Goal: Navigation & Orientation: Find specific page/section

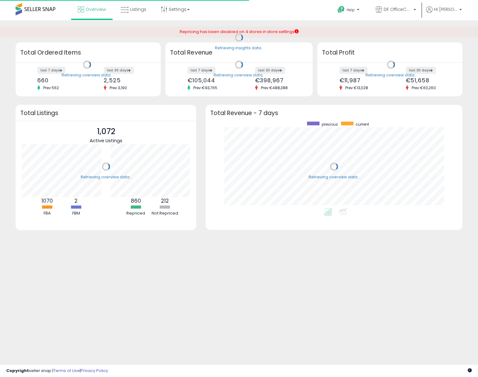
scroll to position [87, 244]
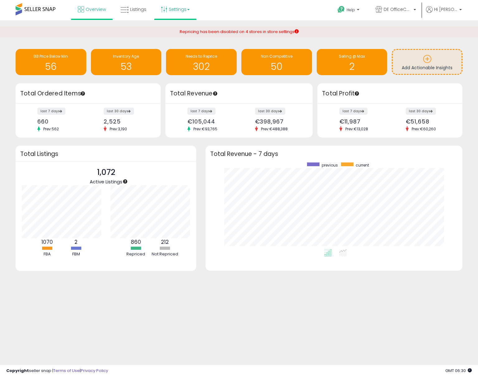
click at [184, 14] on link "Settings" at bounding box center [175, 9] width 38 height 19
click at [245, 316] on body "Unable to login Retrieving listings data.. has not yet accepted the Terms of Us…" at bounding box center [239, 188] width 478 height 377
click at [357, 6] on link "Help" at bounding box center [349, 10] width 33 height 19
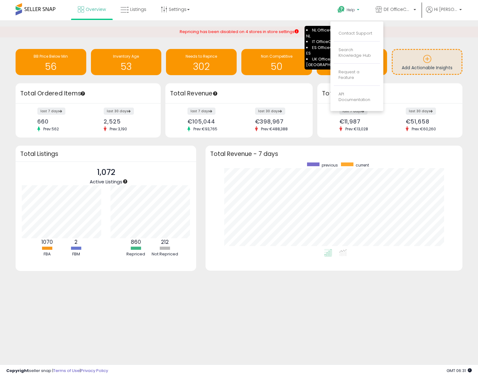
click at [286, 29] on div "Repricing has been disabled on 4 stores in store settings NL OfficeCom Solution…" at bounding box center [239, 32] width 119 height 6
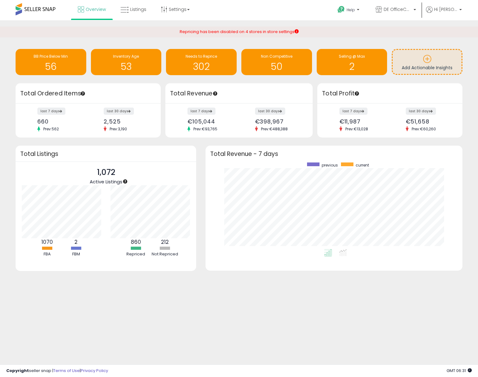
click at [9, 212] on div "Retrieving insights data.. BB Price Below Min 56 Inventory Age 53 Needs to Repr…" at bounding box center [239, 156] width 472 height 260
click at [25, 9] on span at bounding box center [36, 9] width 40 height 12
click at [424, 70] on span "Add Actionable Insights" at bounding box center [427, 67] width 51 height 6
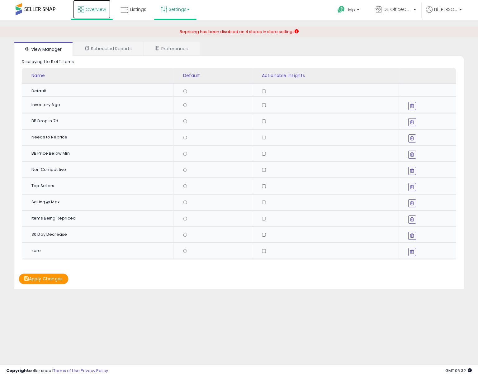
click at [92, 9] on span "Overview" at bounding box center [96, 9] width 20 height 6
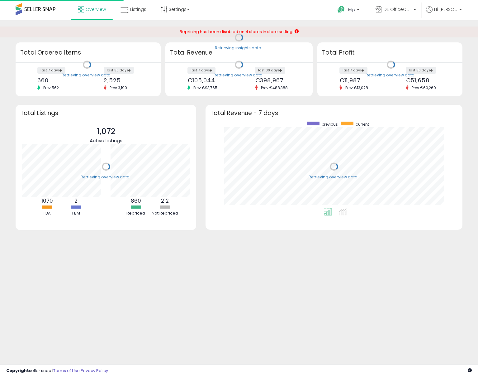
scroll to position [87, 244]
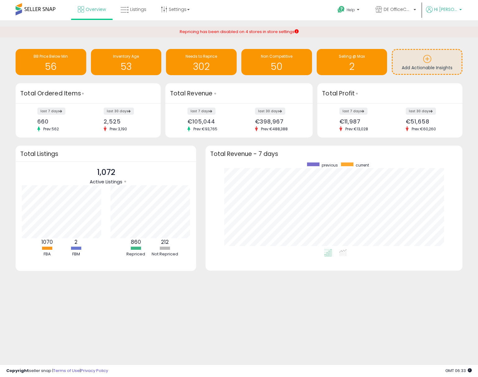
click at [447, 10] on span "Hi [PERSON_NAME]" at bounding box center [445, 9] width 23 height 6
click at [397, 12] on p "DE OfficeCom Solutions DE" at bounding box center [396, 10] width 40 height 8
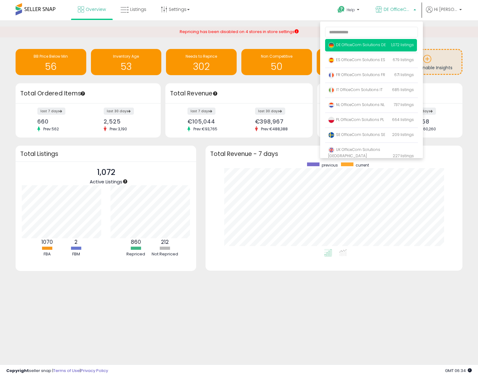
click at [207, 17] on div "Overview Listings Settings" at bounding box center [153, 13] width 316 height 26
